Goal: Information Seeking & Learning: Learn about a topic

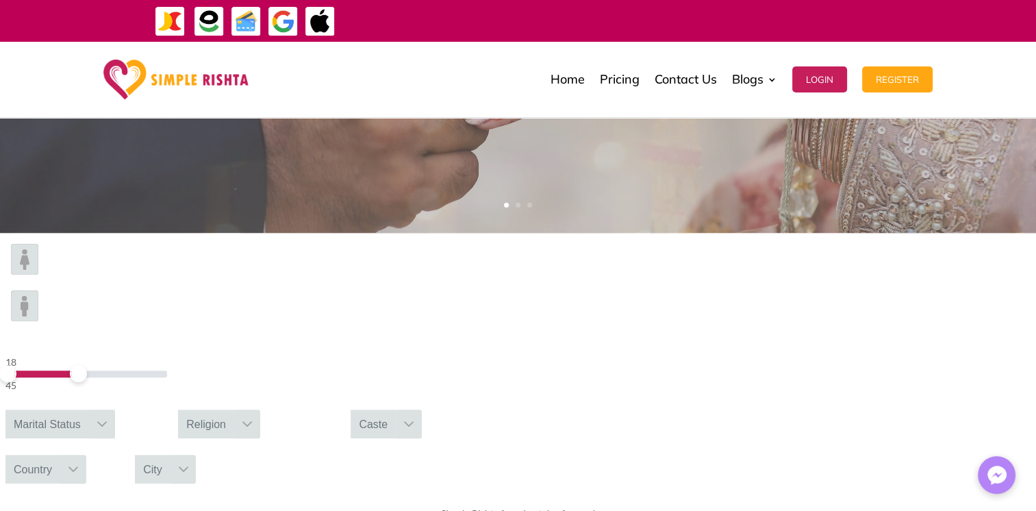
click at [87, 365] on span at bounding box center [78, 373] width 17 height 17
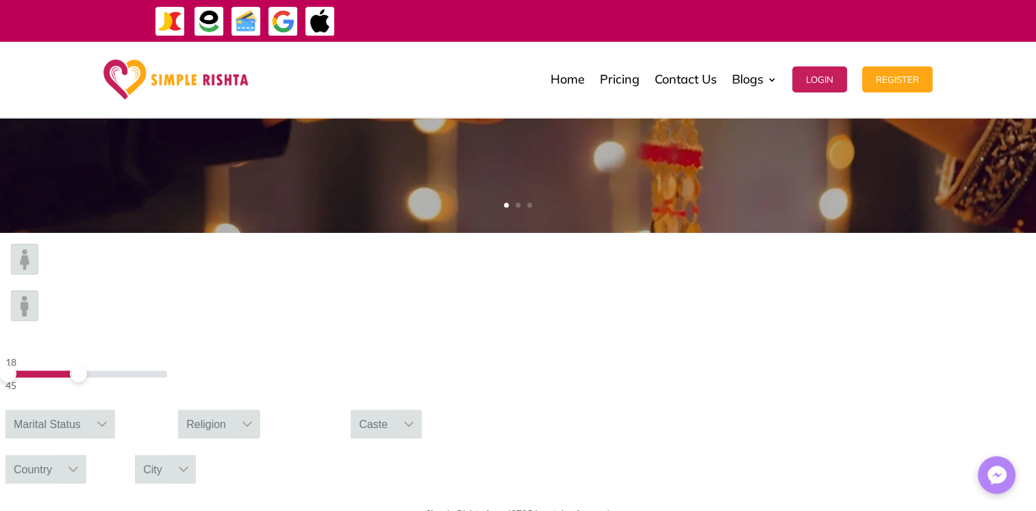
click at [107, 418] on icon at bounding box center [102, 423] width 11 height 11
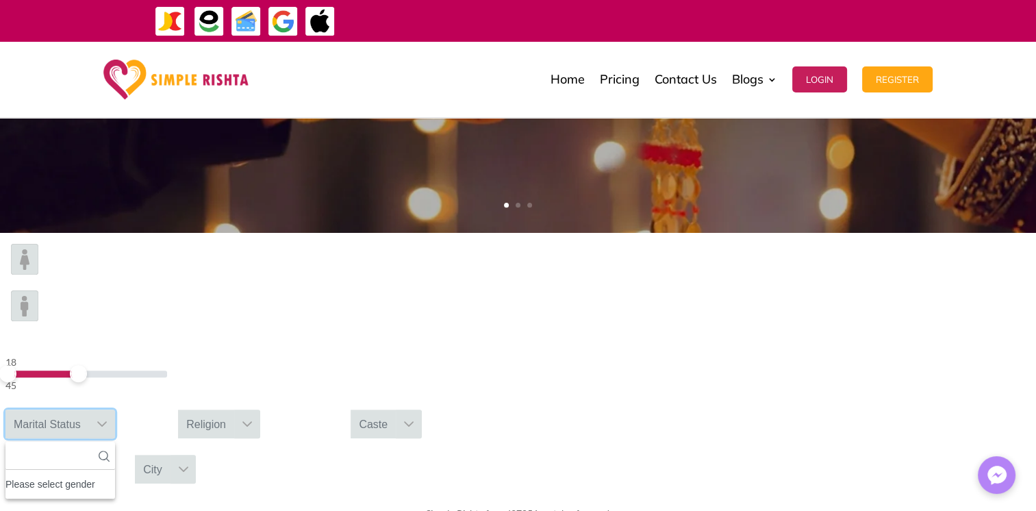
scroll to position [14, 2]
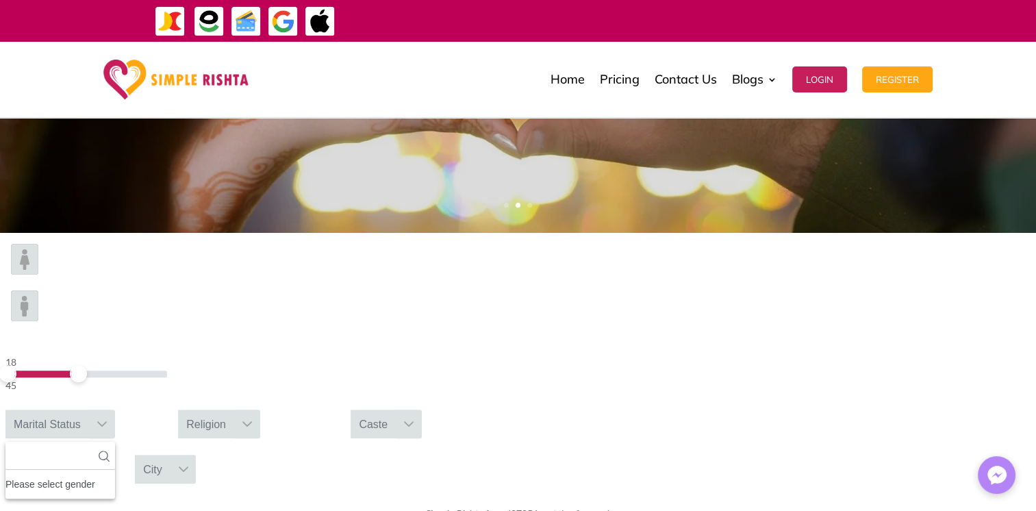
click at [38, 275] on img at bounding box center [24, 259] width 27 height 31
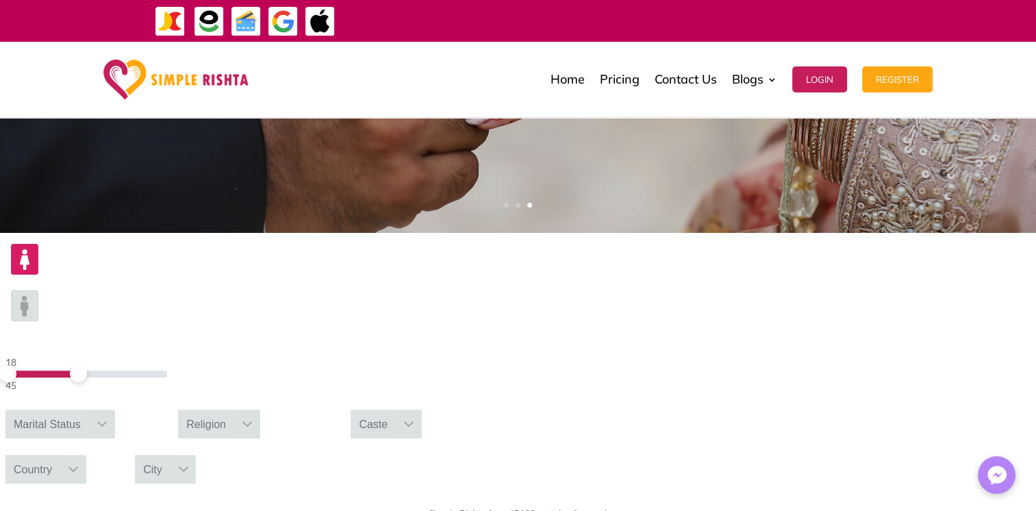
click at [89, 409] on div "Marital Status" at bounding box center [47, 423] width 84 height 29
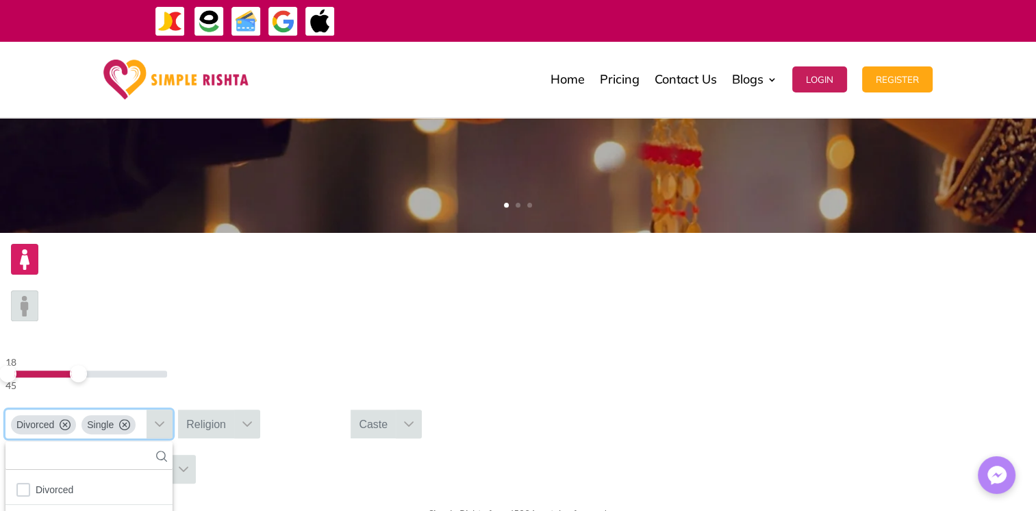
click at [260, 409] on div at bounding box center [247, 423] width 26 height 29
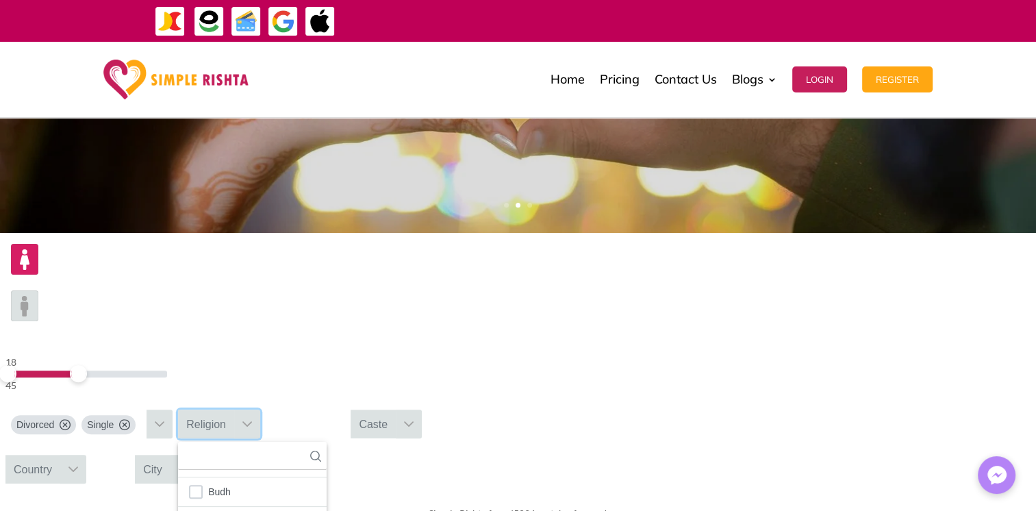
scroll to position [55, 0]
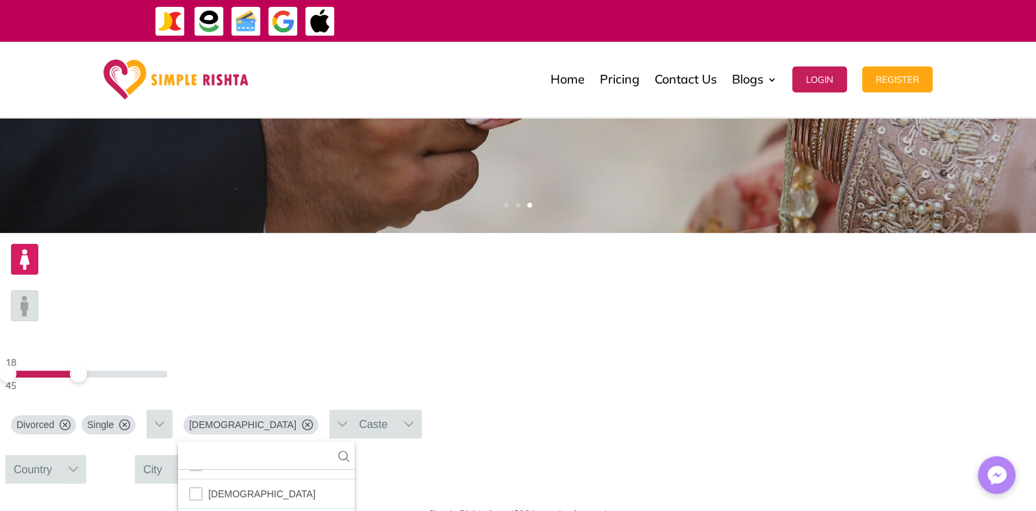
click at [86, 455] on div at bounding box center [73, 469] width 26 height 29
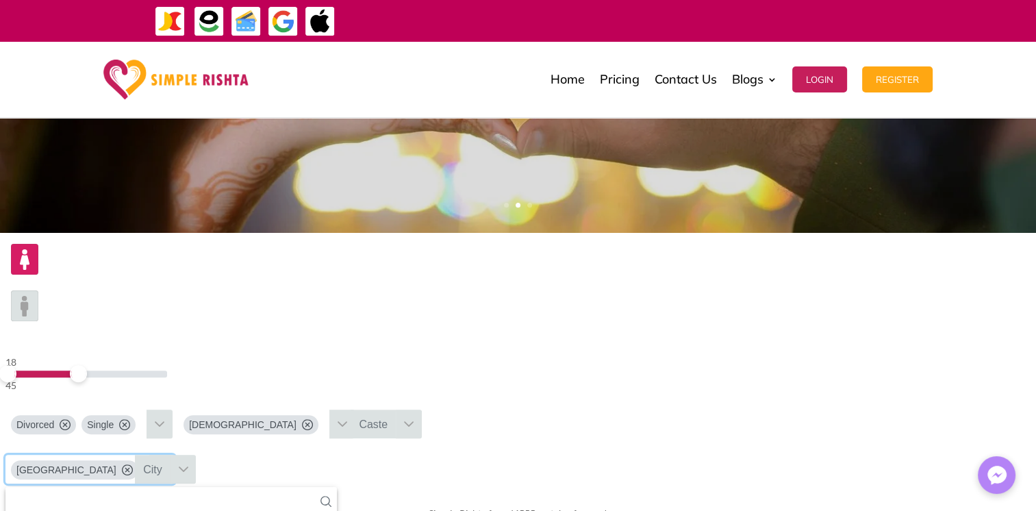
click at [414, 418] on icon at bounding box center [408, 423] width 11 height 11
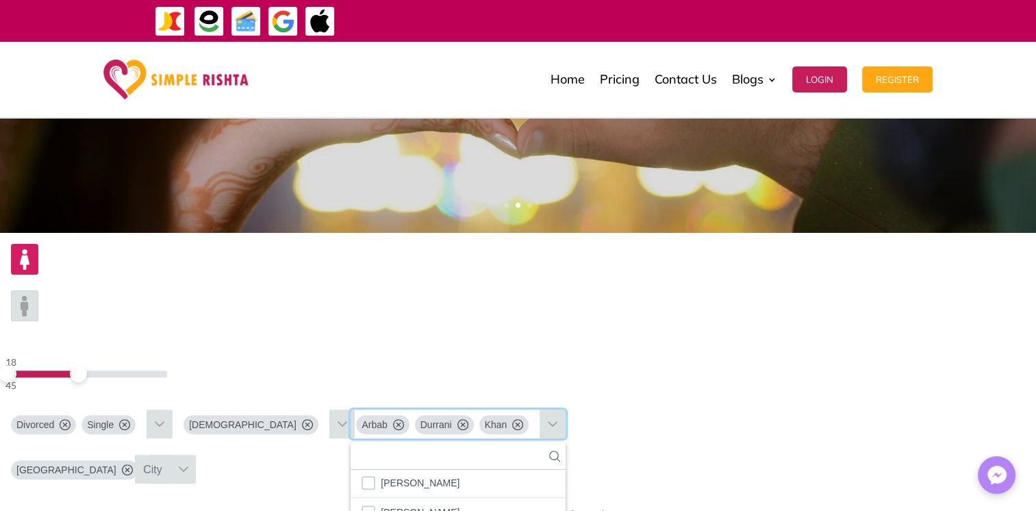
scroll to position [1687, 0]
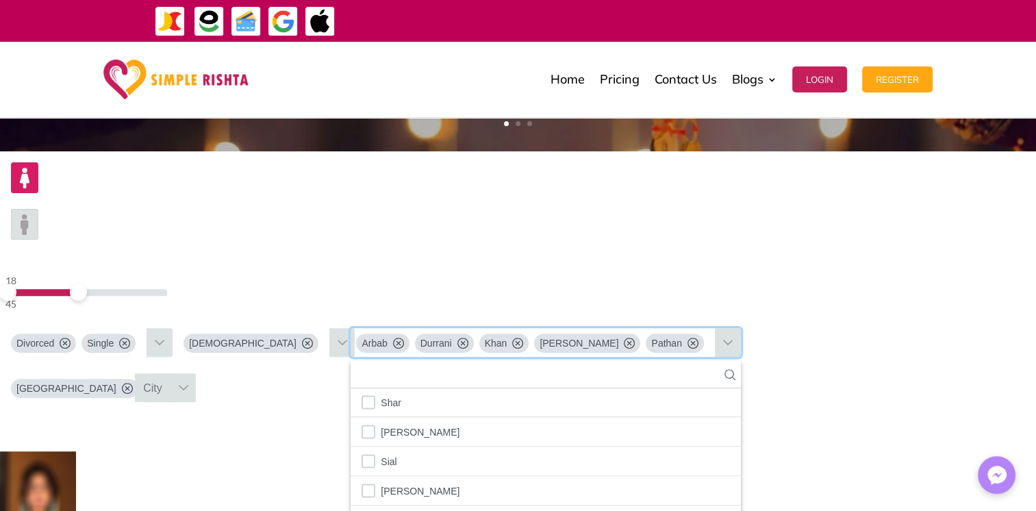
scroll to position [411, 0]
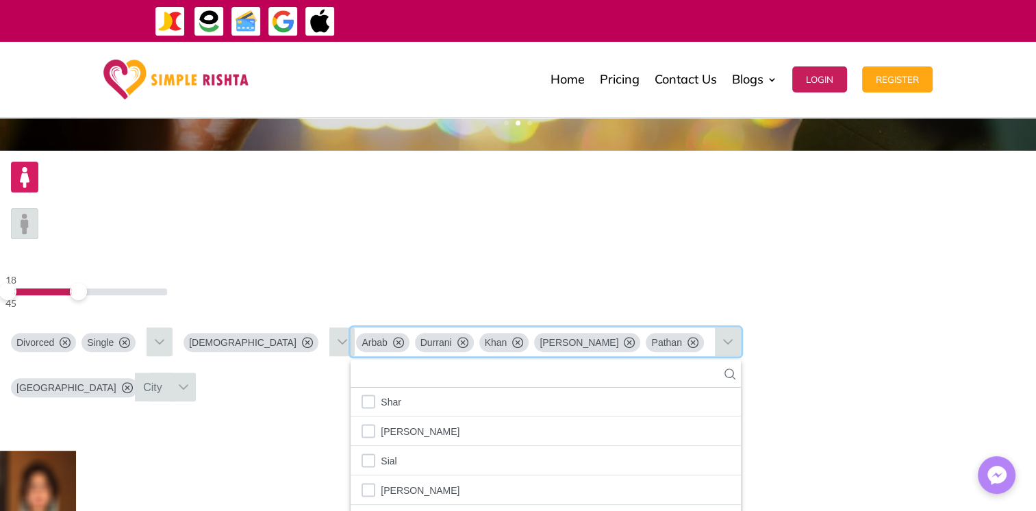
click at [724, 336] on icon at bounding box center [727, 341] width 11 height 11
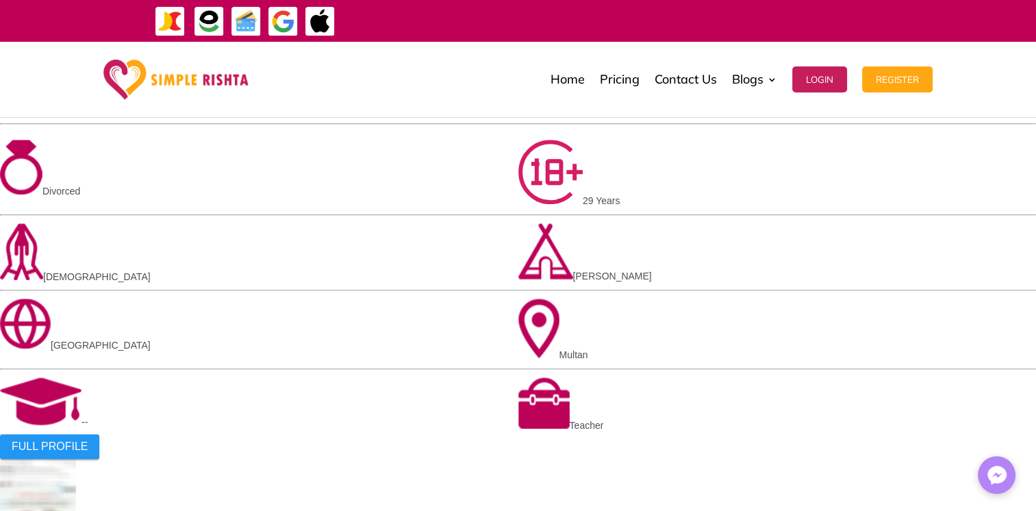
scroll to position [876, 0]
